Goal: Task Accomplishment & Management: Use online tool/utility

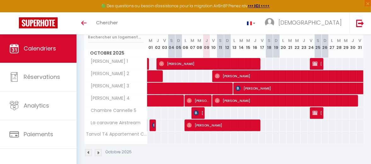
scroll to position [93, 0]
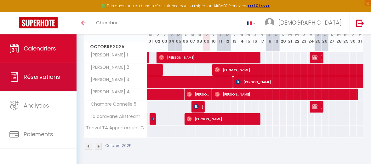
click at [46, 82] on link "Réservations" at bounding box center [38, 77] width 76 height 28
select select "not_cancelled"
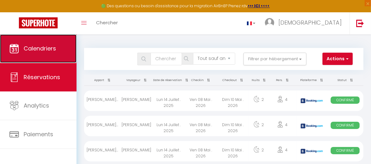
click at [53, 52] on link "Calendriers" at bounding box center [38, 48] width 76 height 28
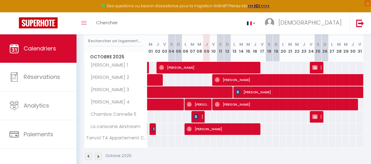
scroll to position [93, 0]
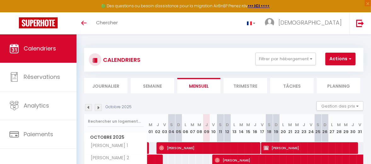
scroll to position [31, 0]
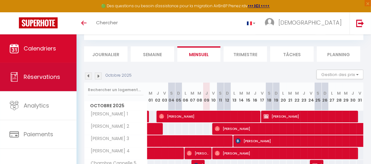
click at [45, 83] on link "Réservations" at bounding box center [38, 77] width 76 height 28
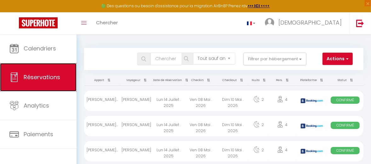
click at [49, 79] on span "Réservations" at bounding box center [42, 77] width 37 height 8
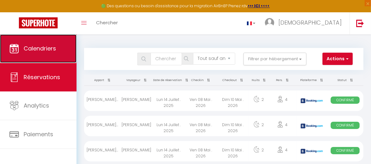
click at [49, 48] on span "Calendriers" at bounding box center [40, 48] width 32 height 8
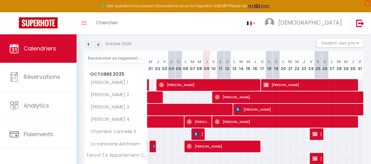
scroll to position [93, 0]
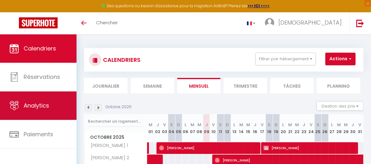
click at [55, 104] on link "Analytics" at bounding box center [38, 105] width 76 height 28
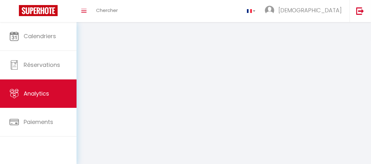
select select "2025"
select select "10"
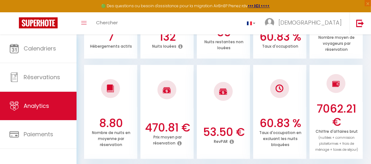
scroll to position [126, 0]
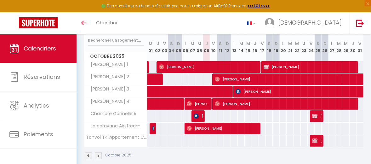
scroll to position [93, 0]
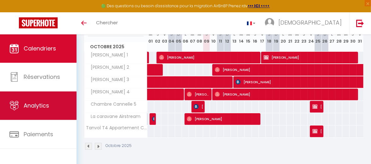
click at [50, 107] on link "Analytics" at bounding box center [38, 105] width 76 height 28
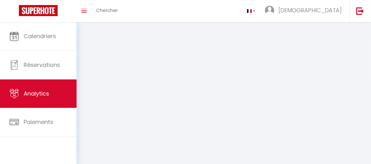
select select "2025"
select select "10"
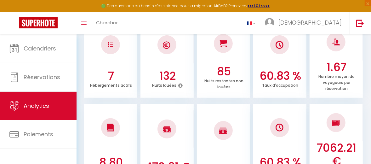
scroll to position [134, 0]
